Goal: Transaction & Acquisition: Purchase product/service

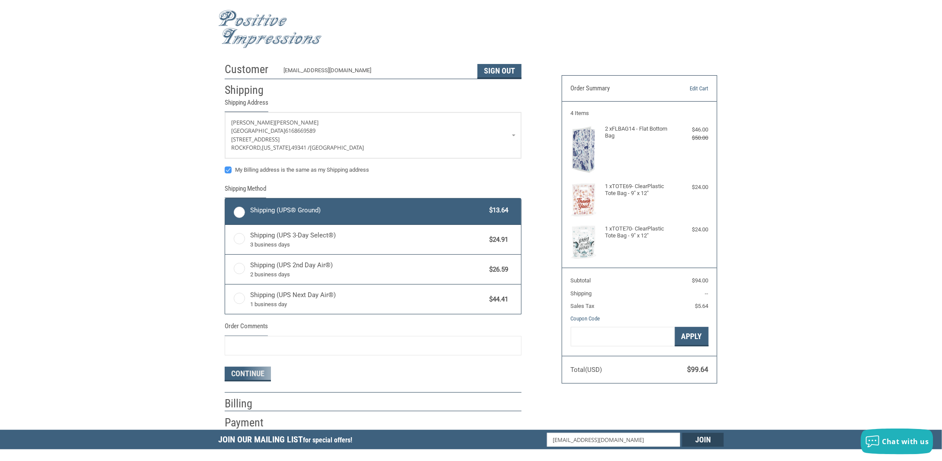
radio input "true"
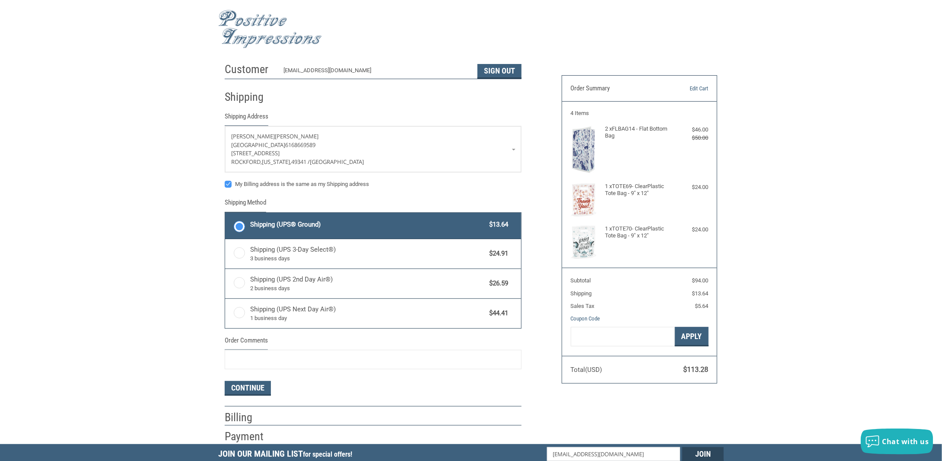
scroll to position [43, 0]
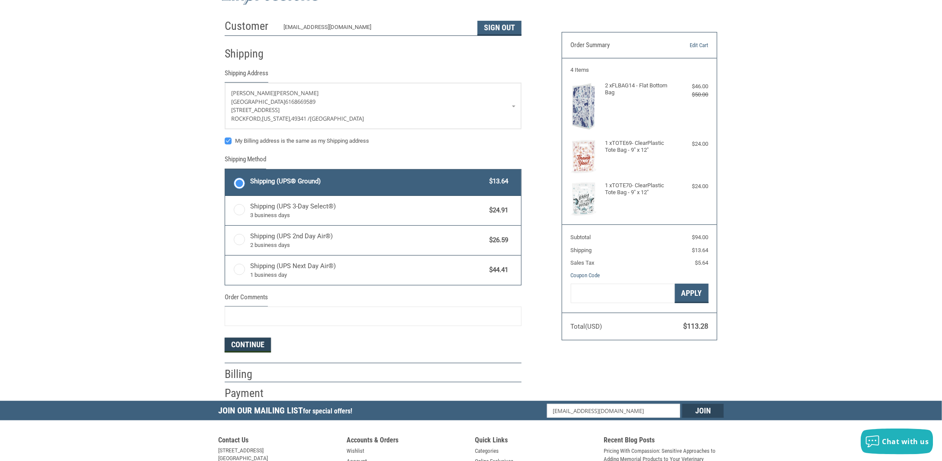
click at [236, 340] on button "Continue" at bounding box center [248, 345] width 46 height 15
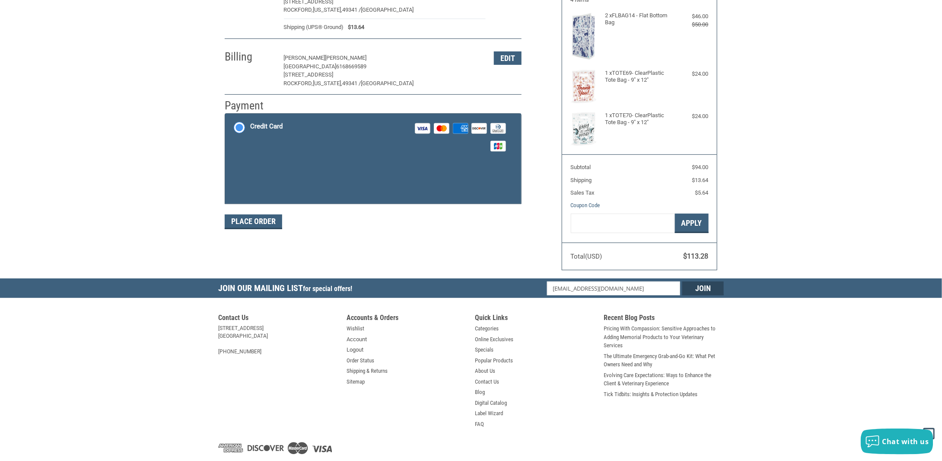
scroll to position [115, 0]
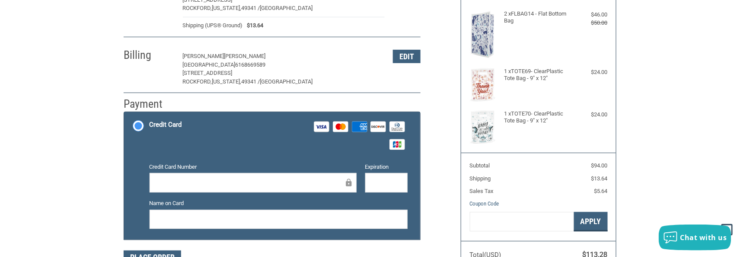
click at [191, 175] on div at bounding box center [253, 182] width 207 height 19
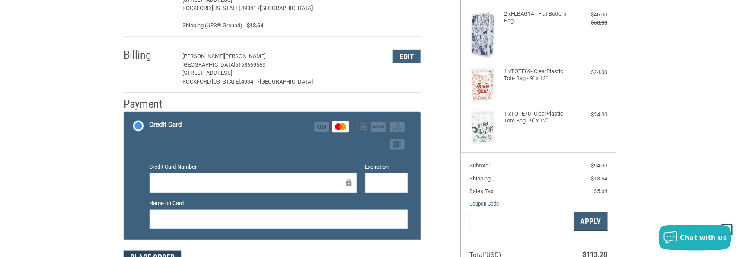
click at [163, 252] on button "Place Order" at bounding box center [152, 257] width 57 height 15
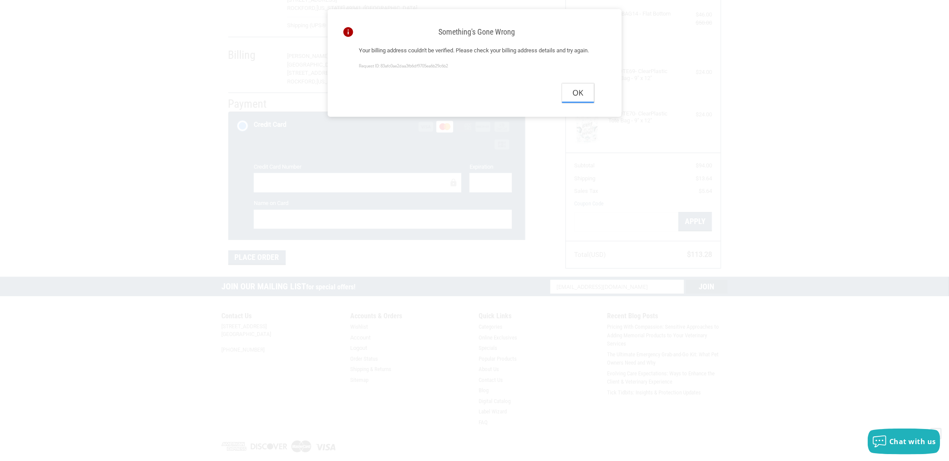
click at [578, 103] on button "Ok" at bounding box center [578, 92] width 32 height 19
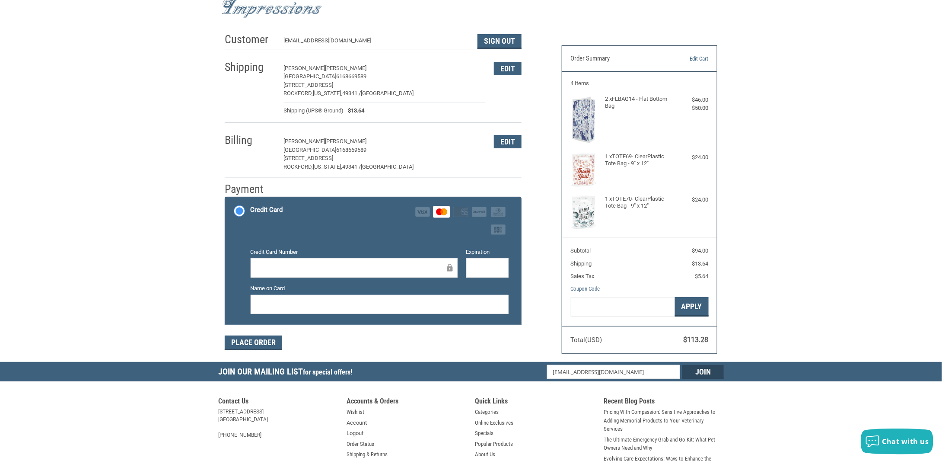
scroll to position [29, 0]
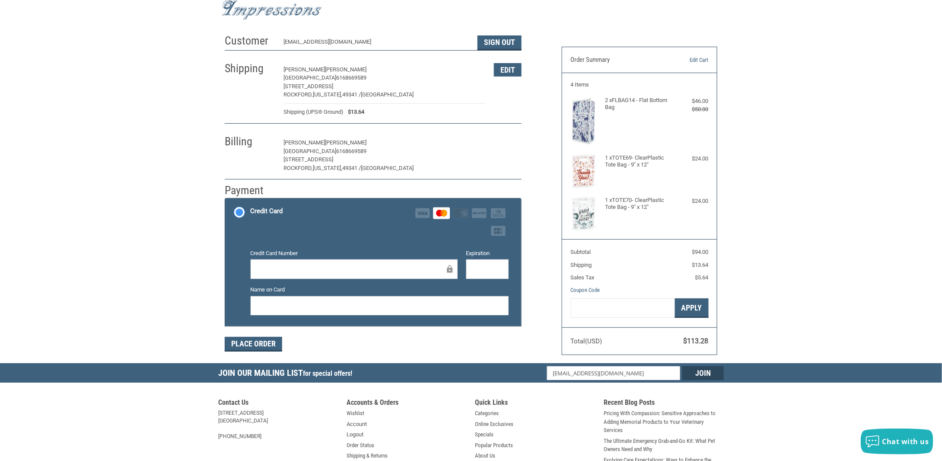
click at [514, 142] on button "Edit" at bounding box center [508, 142] width 28 height 13
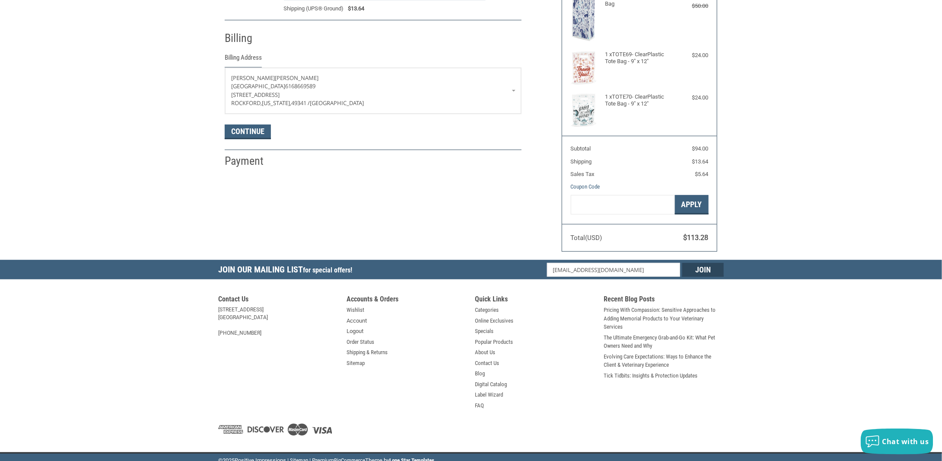
scroll to position [137, 0]
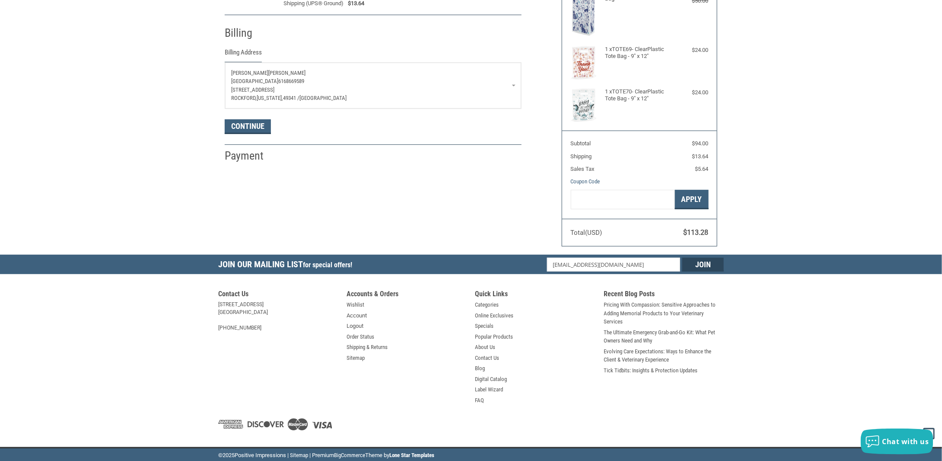
click at [274, 90] on span "[STREET_ADDRESS]" at bounding box center [252, 89] width 43 height 6
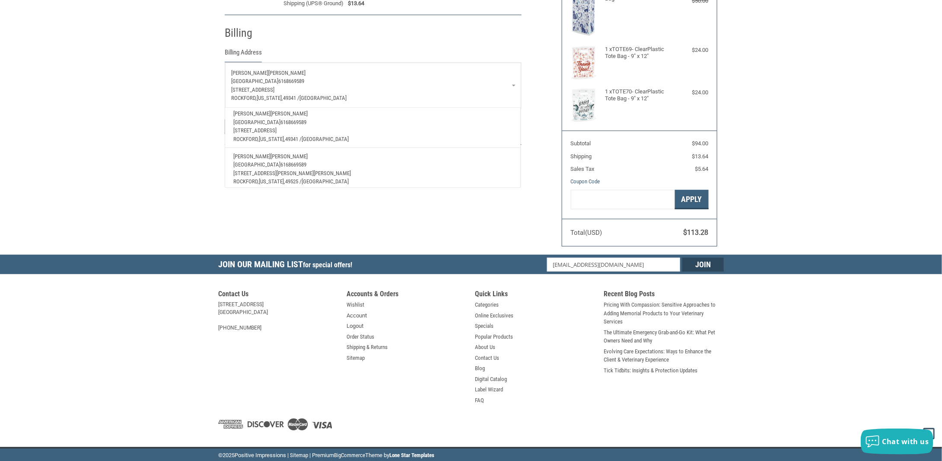
scroll to position [73, 0]
click at [265, 165] on span "[STREET_ADDRESS][PERSON_NAME][PERSON_NAME]" at bounding box center [293, 168] width 118 height 6
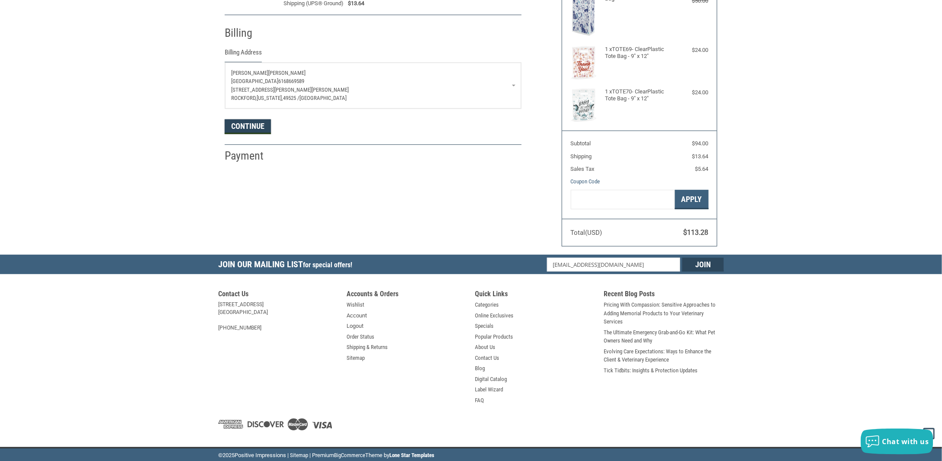
click at [234, 132] on button "Continue" at bounding box center [248, 126] width 46 height 15
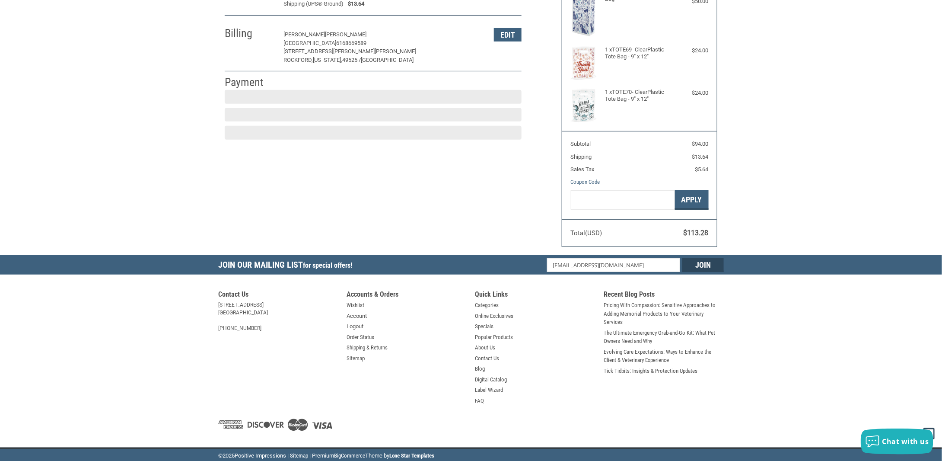
scroll to position [137, 0]
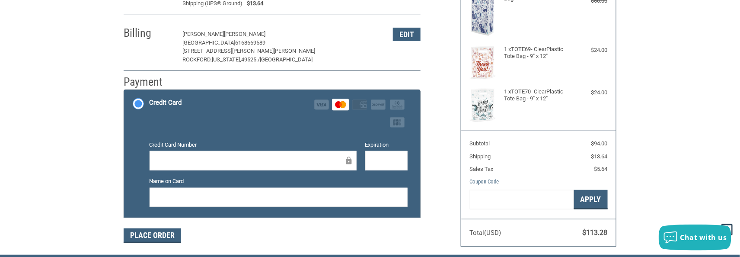
click at [395, 169] on div at bounding box center [386, 160] width 42 height 19
click at [153, 234] on button "Place Order" at bounding box center [152, 235] width 57 height 15
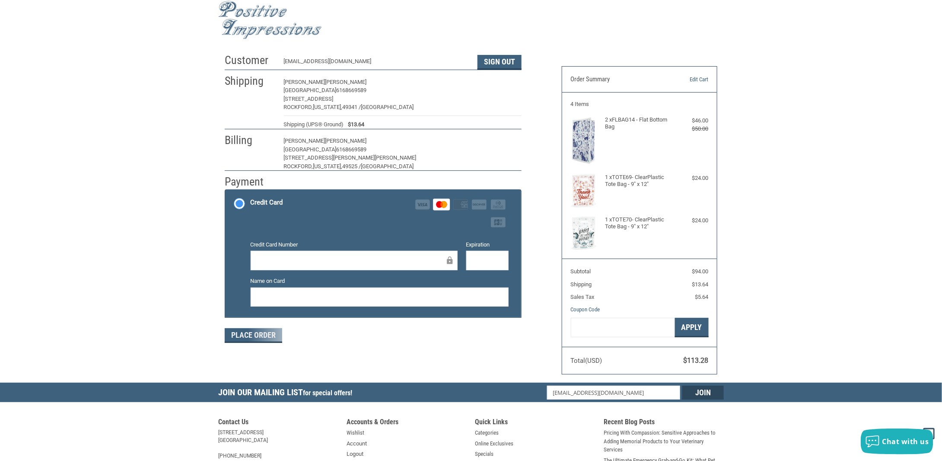
scroll to position [7, 0]
